Goal: Complete application form

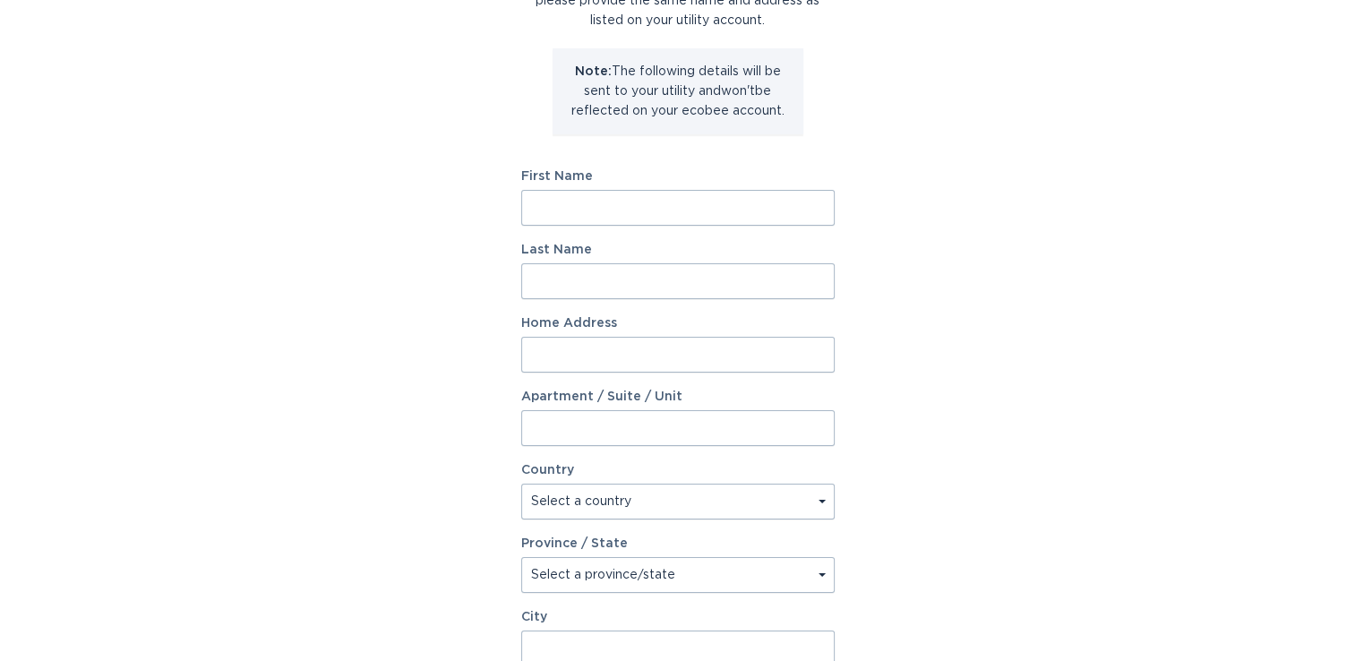
scroll to position [179, 0]
click at [666, 202] on input "First Name" at bounding box center [677, 207] width 313 height 36
click at [580, 199] on input "First Name" at bounding box center [677, 207] width 313 height 36
type input "Zhiwen"
type input "[PERSON_NAME]"
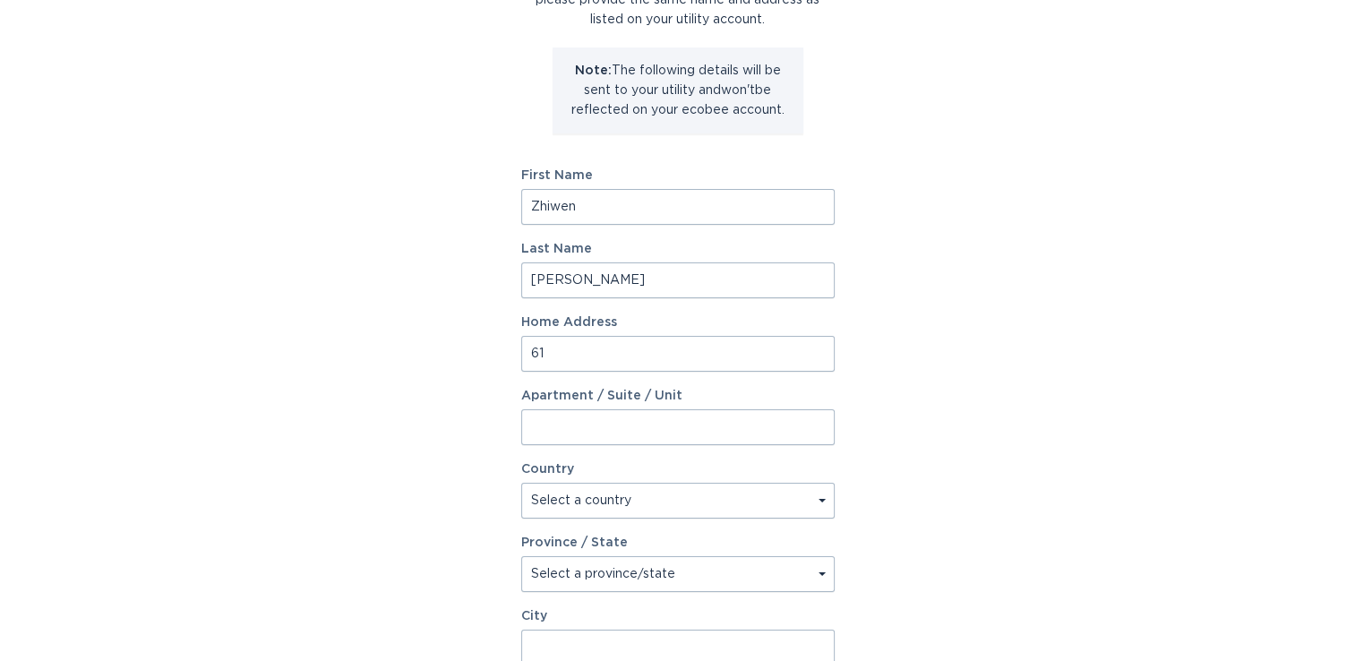
type input "[STREET_ADDRESS]"
click at [666, 517] on select "Select a country [GEOGRAPHIC_DATA] [GEOGRAPHIC_DATA]" at bounding box center [677, 501] width 313 height 36
select select "CA"
click at [521, 483] on select "Select a country [GEOGRAPHIC_DATA] [GEOGRAPHIC_DATA]" at bounding box center [677, 501] width 313 height 36
click at [624, 575] on select "Select a province/state [GEOGRAPHIC_DATA] [GEOGRAPHIC_DATA] [GEOGRAPHIC_DATA] […" at bounding box center [677, 574] width 313 height 36
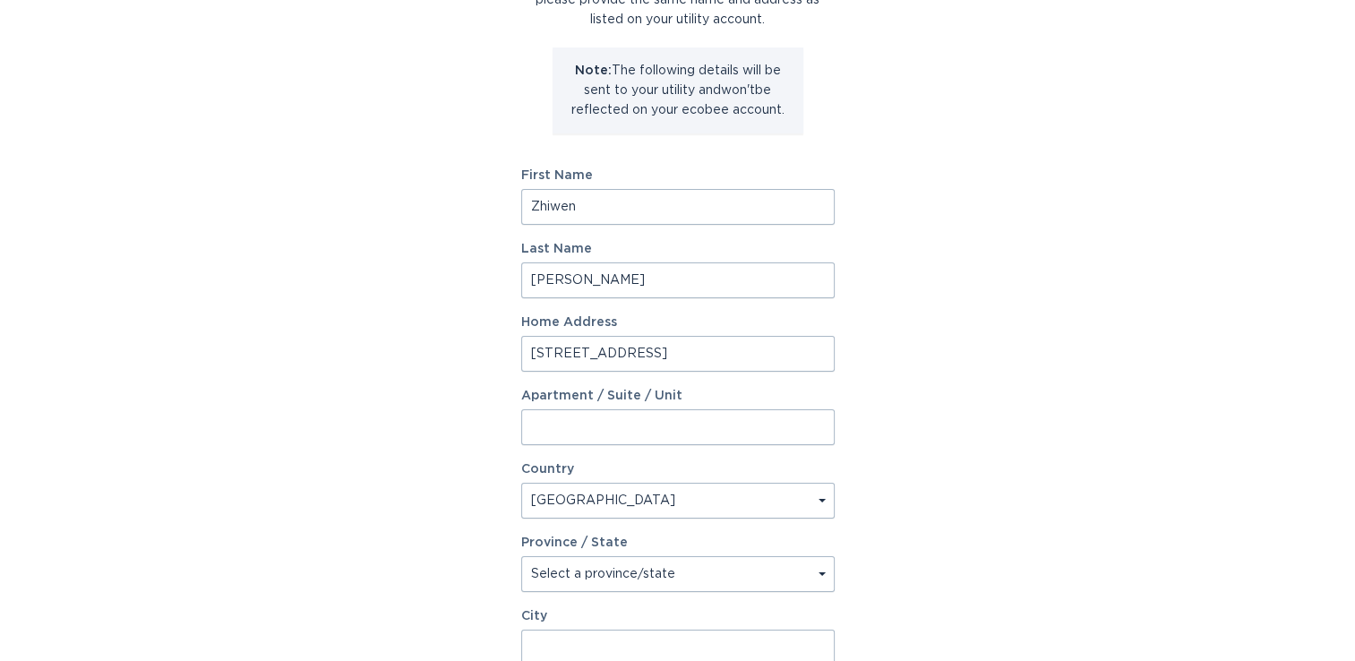
select select "ON"
click at [521, 556] on select "Select a province/state [GEOGRAPHIC_DATA] [GEOGRAPHIC_DATA] [GEOGRAPHIC_DATA] […" at bounding box center [677, 574] width 313 height 36
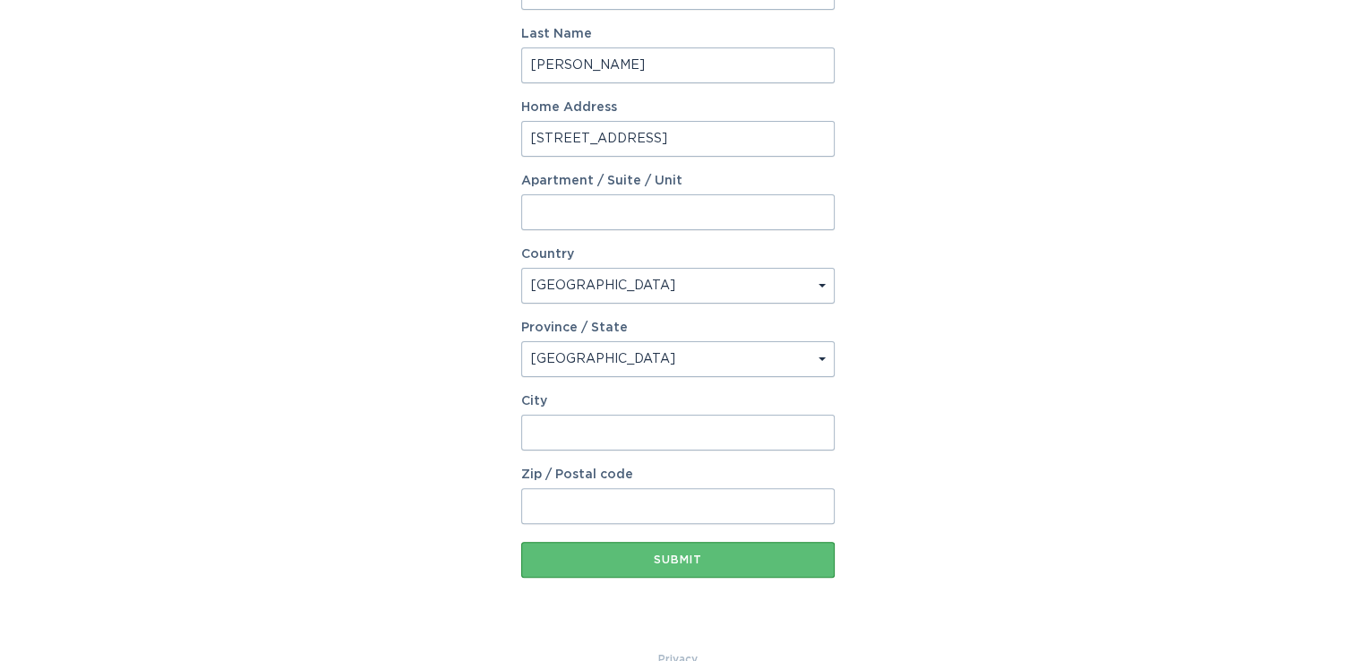
scroll to position [428, 0]
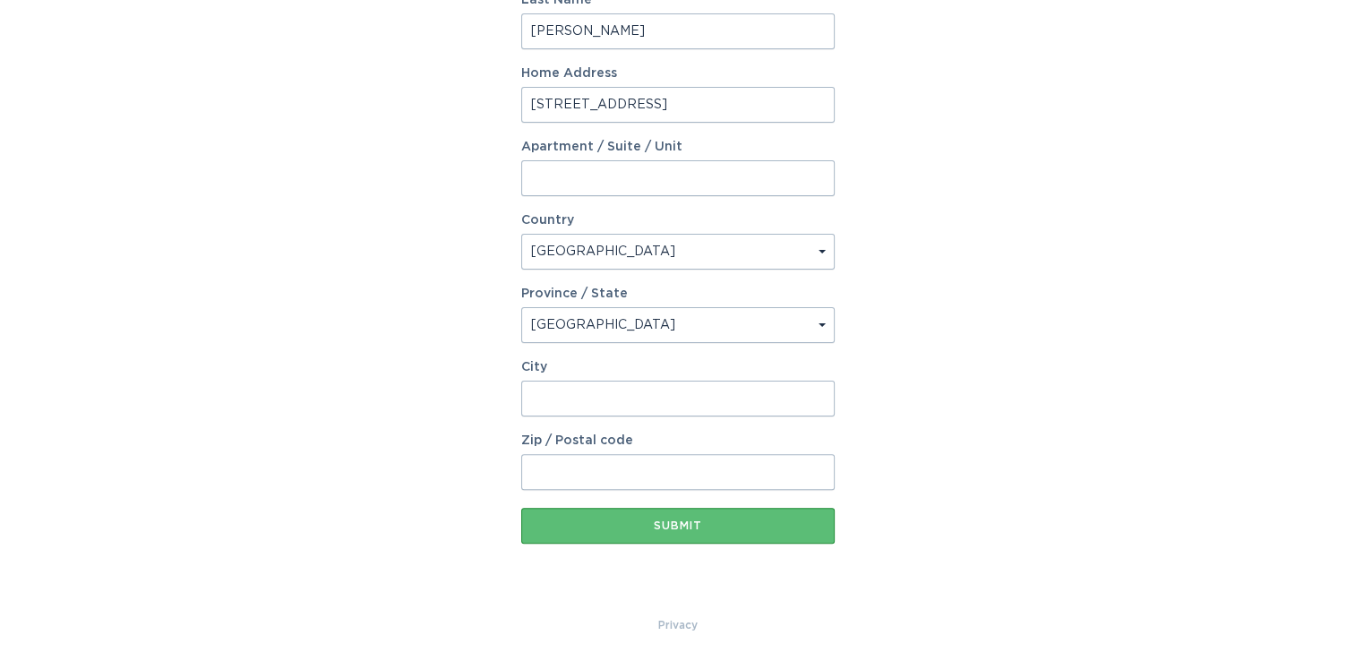
click at [630, 408] on input "City" at bounding box center [677, 399] width 313 height 36
type input "[PERSON_NAME]"
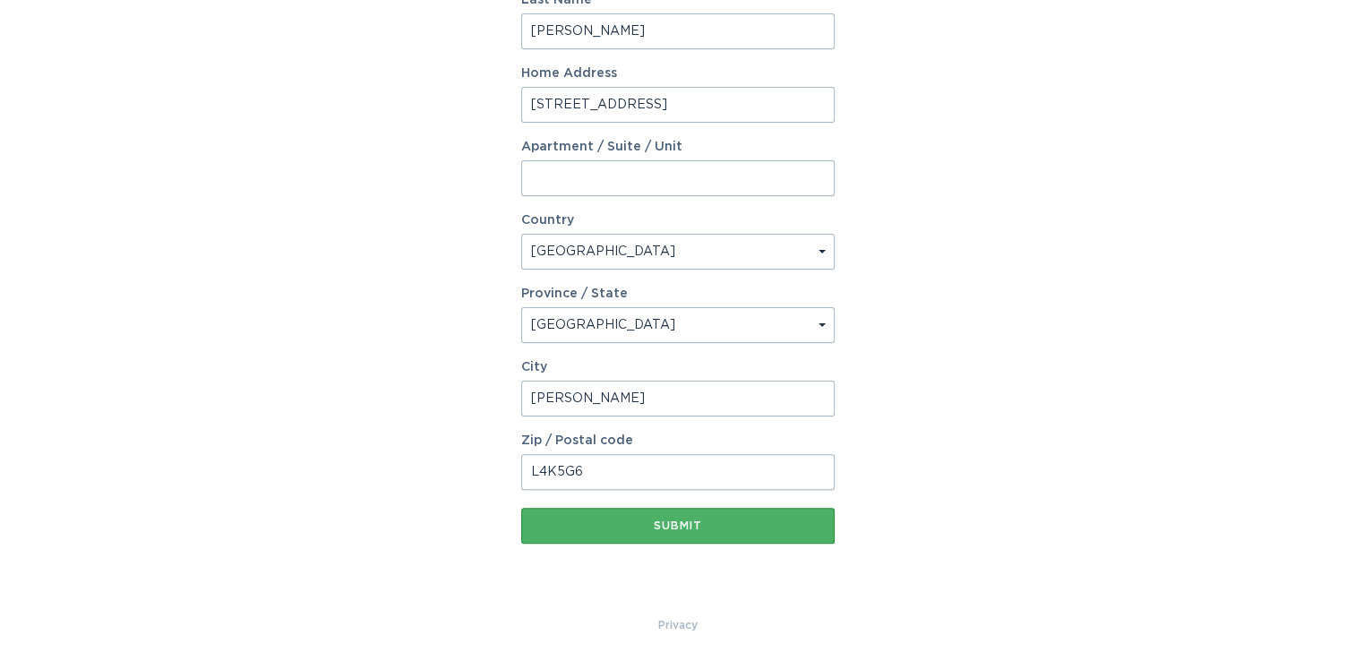
type input "L4K5G6"
click at [659, 528] on div "Submit" at bounding box center [677, 525] width 295 height 11
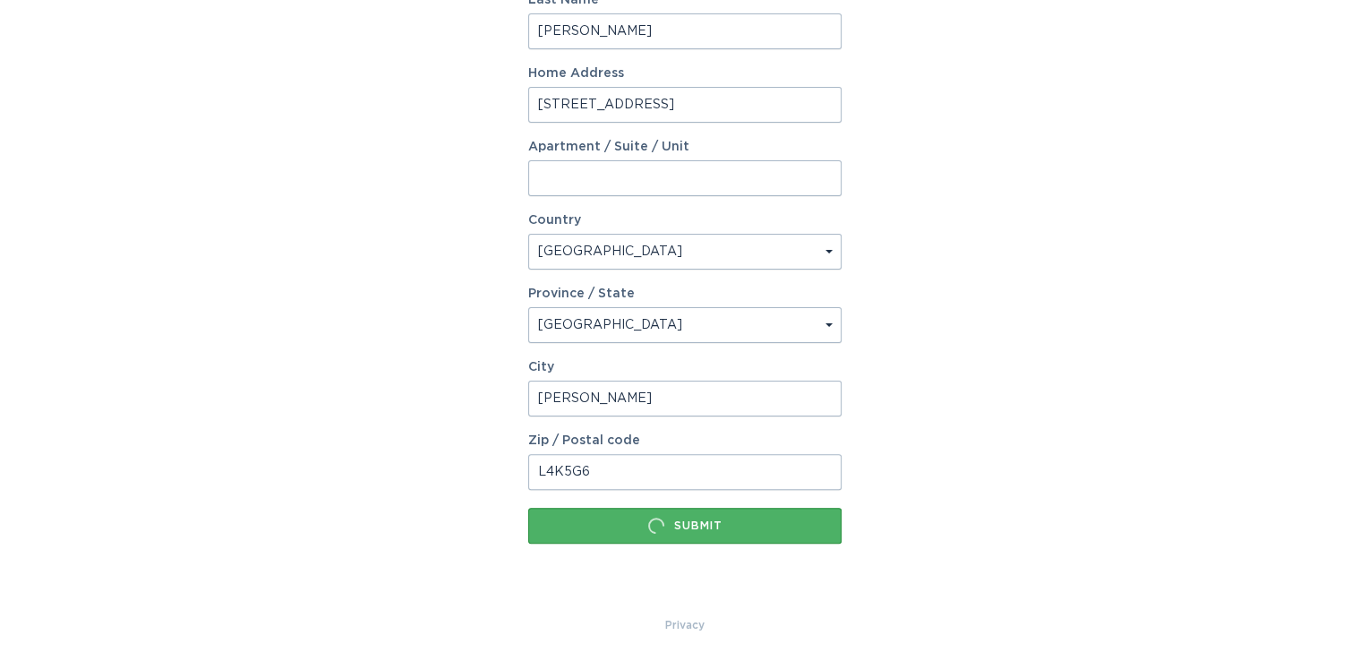
scroll to position [0, 0]
